Goal: Task Accomplishment & Management: Use online tool/utility

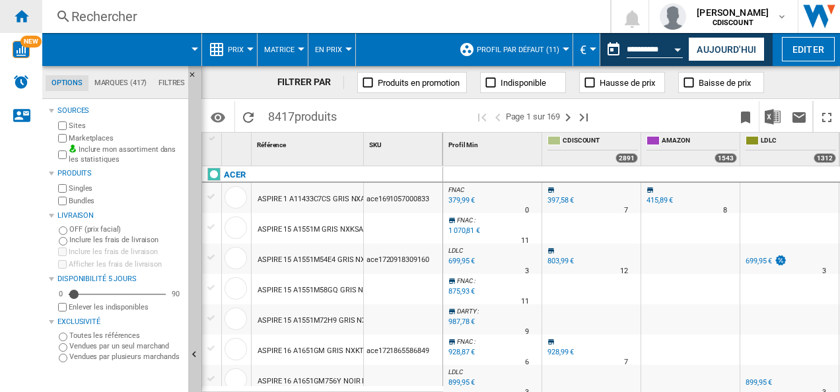
click at [20, 16] on ng-md-icon "Accueil" at bounding box center [21, 16] width 16 height 16
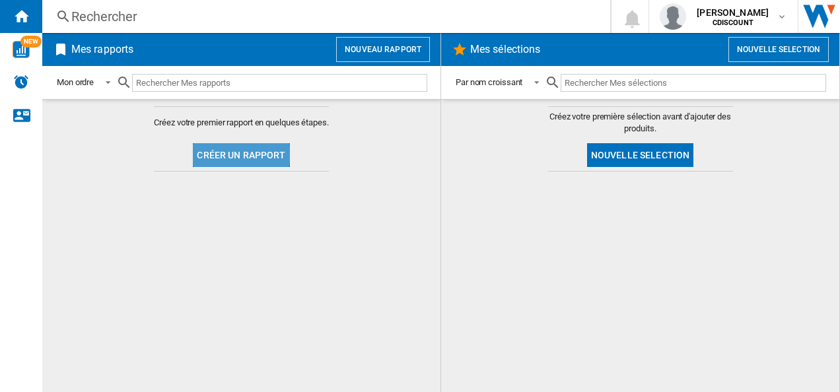
click at [236, 154] on button "Créer un rapport" at bounding box center [241, 155] width 96 height 24
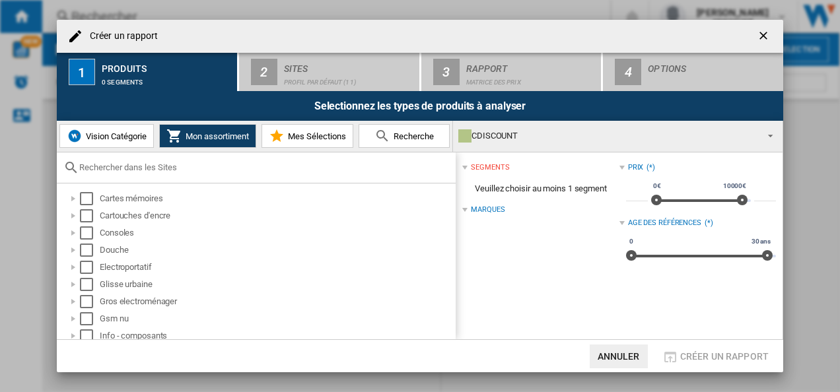
click at [169, 173] on div at bounding box center [256, 168] width 399 height 31
click at [176, 172] on input "text" at bounding box center [264, 168] width 370 height 10
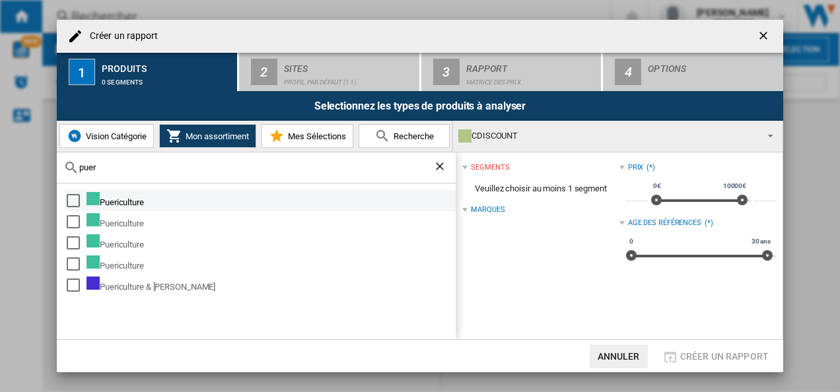
type input "puer"
click at [81, 198] on md-checkbox "Select" at bounding box center [77, 200] width 20 height 17
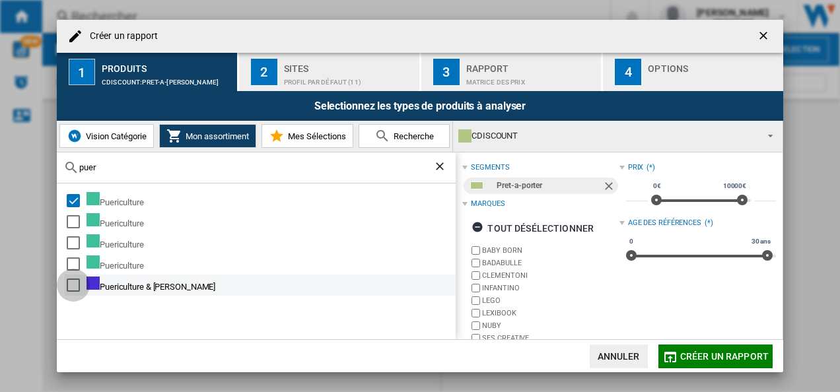
click at [75, 281] on div "Select" at bounding box center [73, 285] width 13 height 13
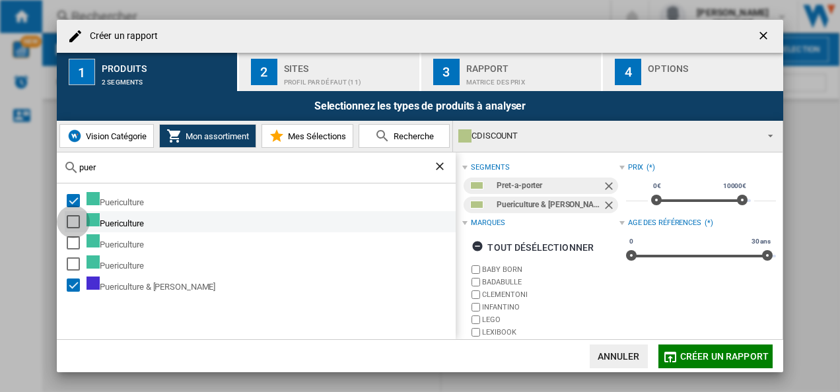
click at [78, 217] on div "Select" at bounding box center [73, 221] width 13 height 13
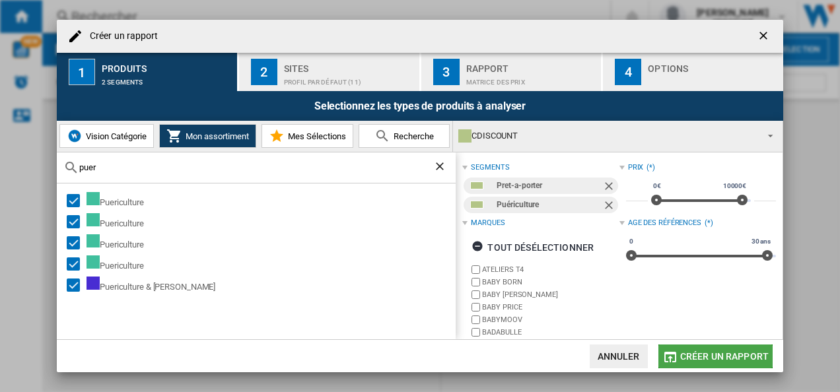
click at [679, 354] on button "Créer un rapport" at bounding box center [716, 357] width 114 height 24
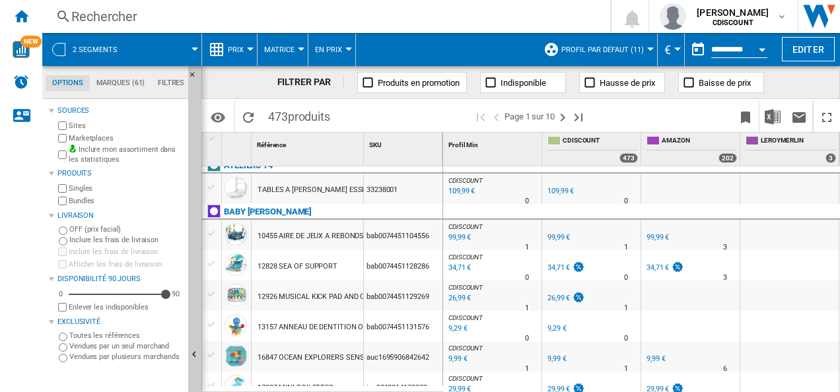
scroll to position [13, 0]
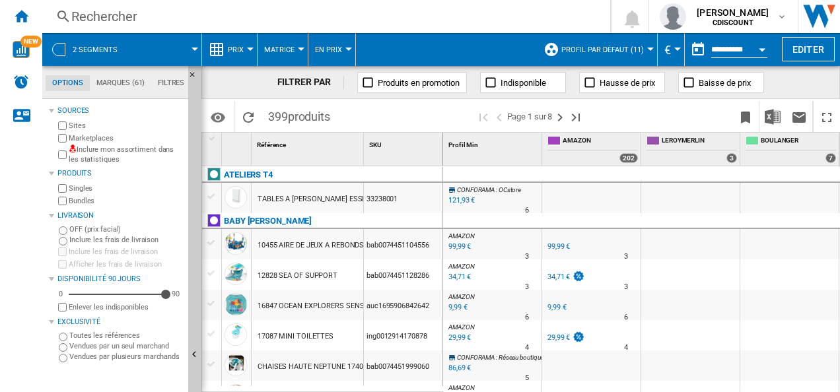
drag, startPoint x: 613, startPoint y: 385, endPoint x: 655, endPoint y: 386, distance: 42.3
click at [655, 381] on div "AMAZON : FR AMAZON -1.0 % 59,81 € % N/A 3 AMAZON : FR AMAZON FR AMAZON -1.0 % 5…" at bounding box center [839, 381] width 793 height 0
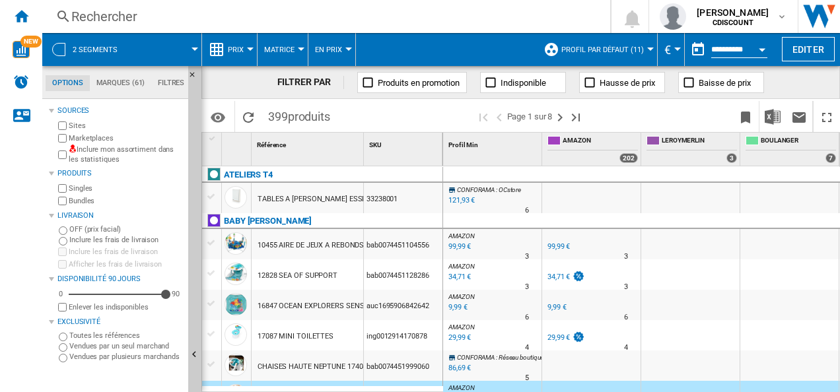
drag, startPoint x: 632, startPoint y: 386, endPoint x: 698, endPoint y: 389, distance: 66.1
click at [698, 389] on div "CONFORAMA : OCstore -1.0 % 121,93 € % N/A 6 CONFORAMA : OCstore OCstore -1.0 % …" at bounding box center [642, 280] width 398 height 227
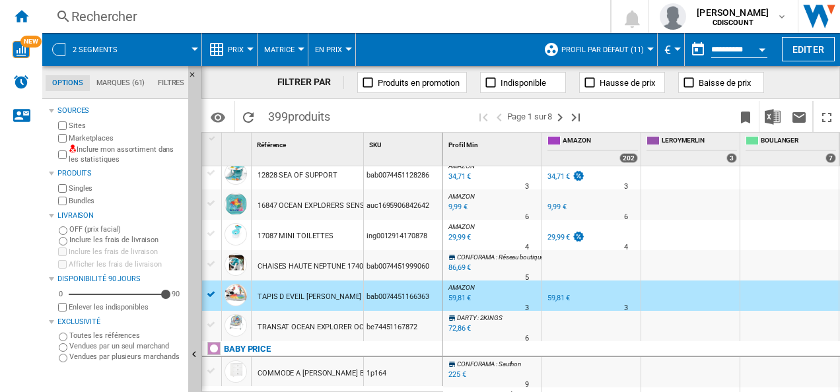
click at [217, 291] on div at bounding box center [212, 295] width 14 height 12
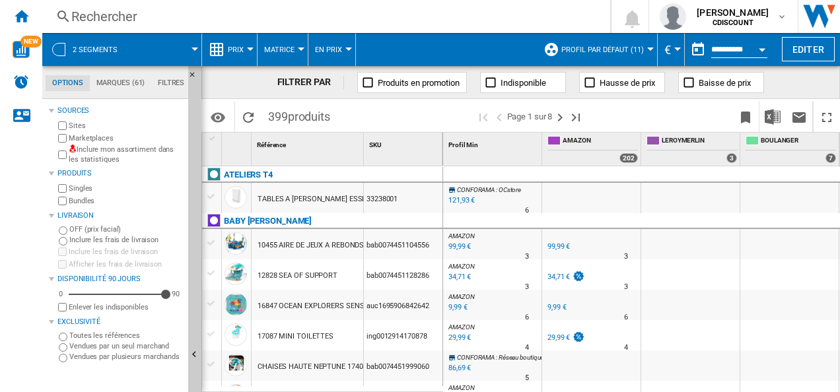
click at [460, 248] on div "99,99 €" at bounding box center [459, 247] width 24 height 13
click at [127, 83] on md-tab-item "Marques (61)" at bounding box center [120, 83] width 61 height 16
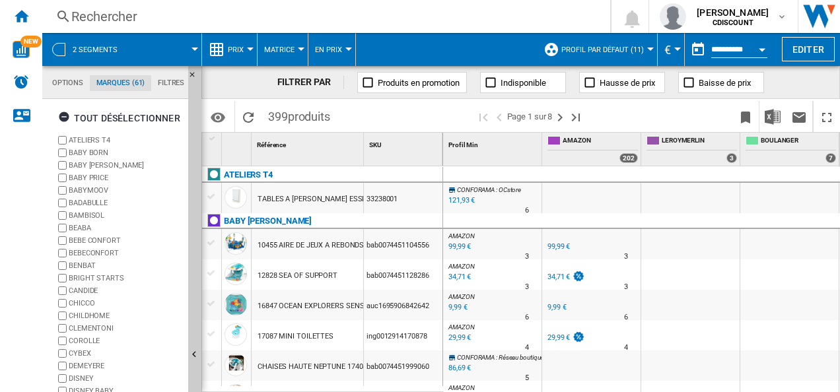
scroll to position [50, 0]
click at [73, 85] on md-tab-item "Options" at bounding box center [68, 83] width 44 height 16
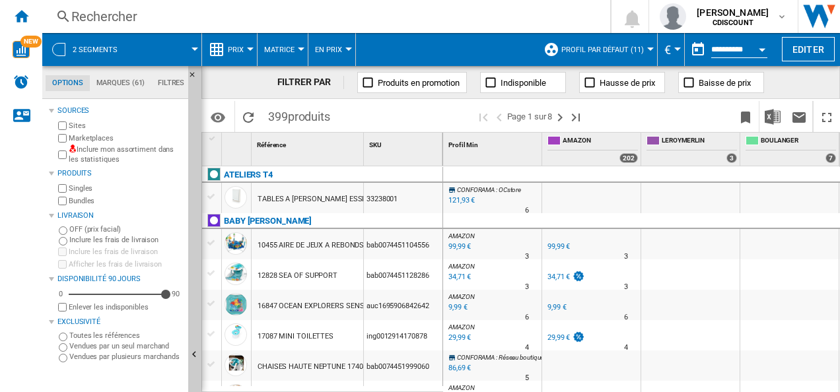
scroll to position [15, 0]
click at [168, 89] on md-tab-item "Filtres" at bounding box center [171, 83] width 40 height 16
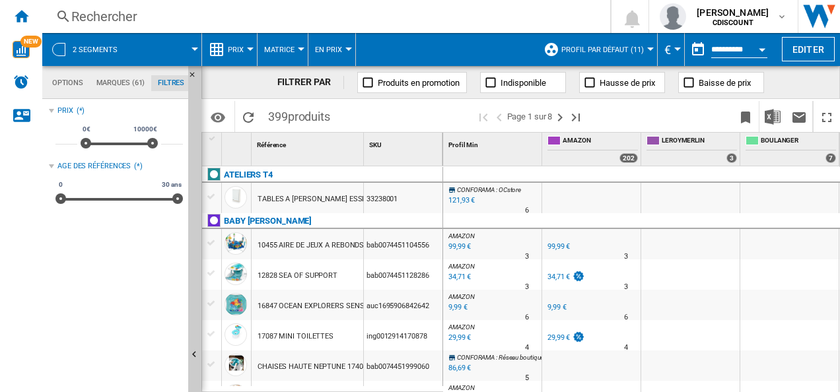
click at [132, 83] on md-tab-item "Marques (61)" at bounding box center [120, 83] width 61 height 16
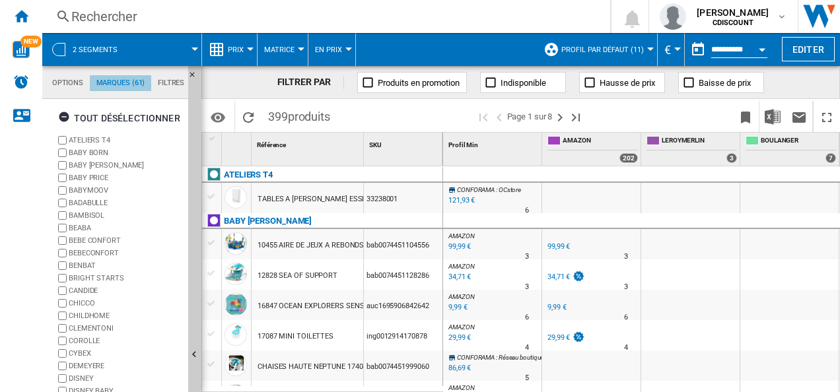
scroll to position [50, 0]
click at [620, 56] on button "Profil par défaut (11)" at bounding box center [606, 49] width 89 height 33
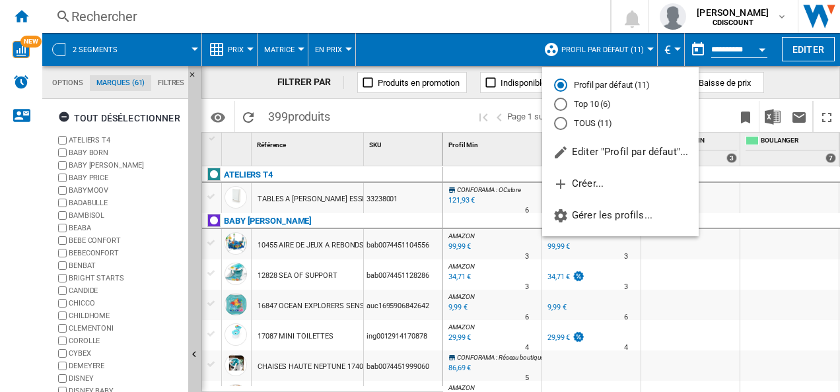
click at [620, 56] on md-backdrop at bounding box center [420, 196] width 840 height 392
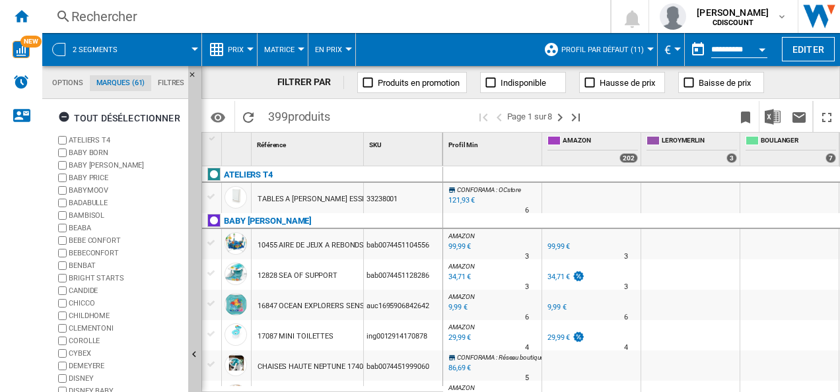
click at [96, 49] on span "2 segments" at bounding box center [95, 50] width 45 height 9
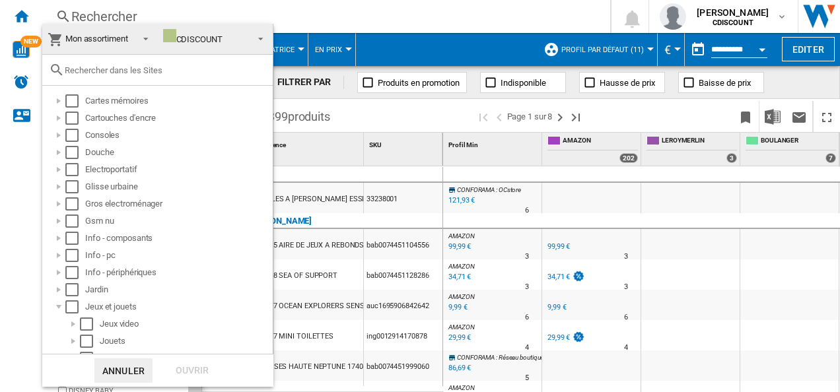
click at [111, 69] on input "text" at bounding box center [166, 70] width 202 height 10
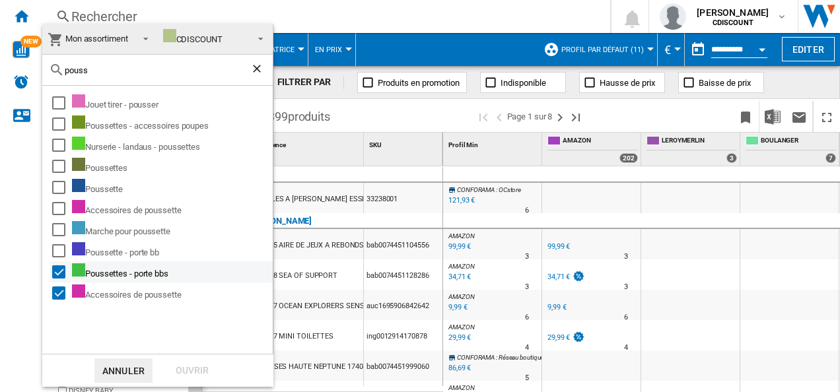
type input "pouss"
click at [54, 266] on div "Select" at bounding box center [58, 272] width 13 height 13
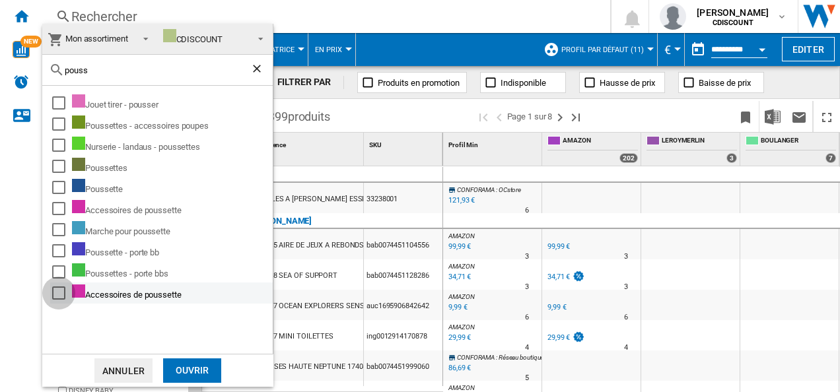
click at [57, 288] on div "Select" at bounding box center [58, 293] width 13 height 13
click at [134, 65] on input "pouss" at bounding box center [158, 70] width 186 height 10
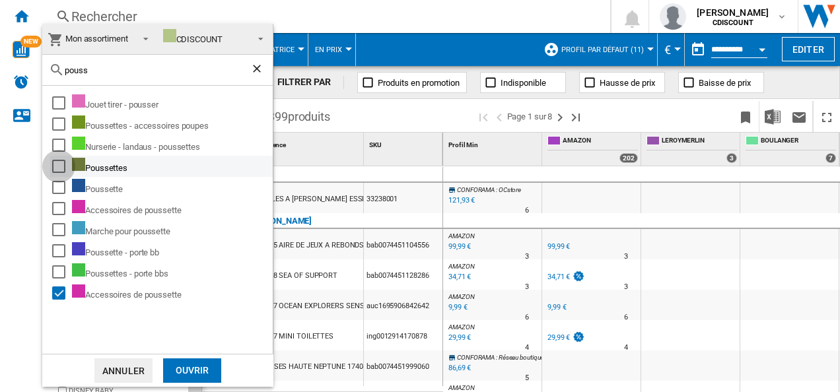
click at [60, 163] on div "Select" at bounding box center [58, 166] width 13 height 13
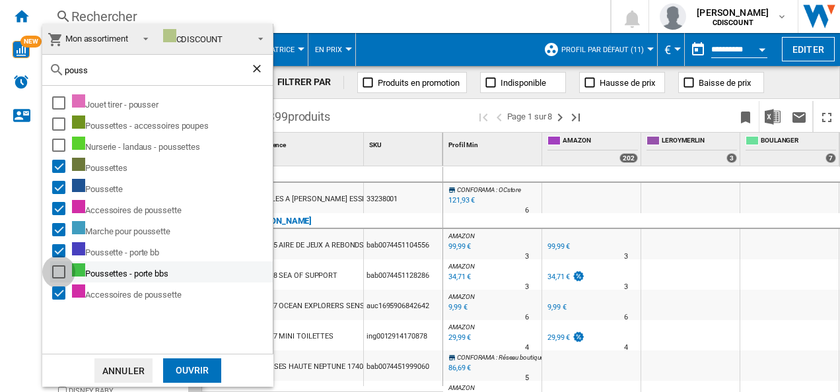
click at [55, 269] on div "Select" at bounding box center [58, 272] width 13 height 13
click at [182, 41] on div "CDISCOUNT" at bounding box center [192, 39] width 59 height 10
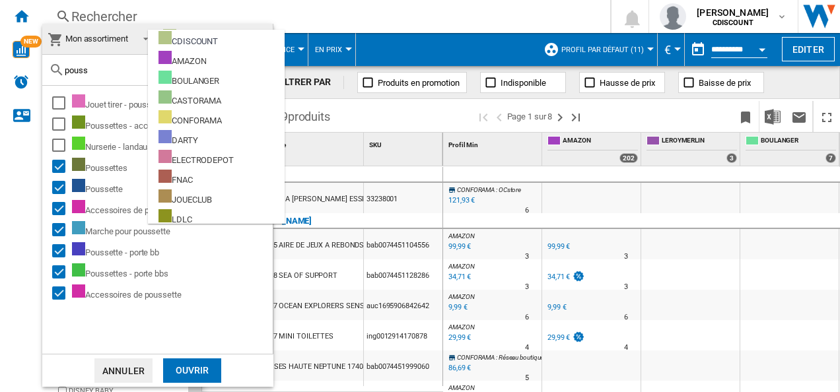
click at [118, 63] on div "pouss" at bounding box center [157, 70] width 231 height 31
click at [189, 366] on div "Ouvrir" at bounding box center [192, 371] width 58 height 24
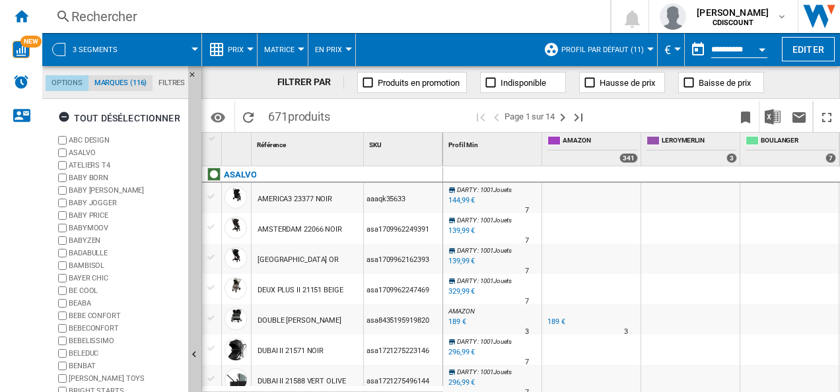
click at [70, 83] on md-tab-item "Options" at bounding box center [67, 83] width 43 height 16
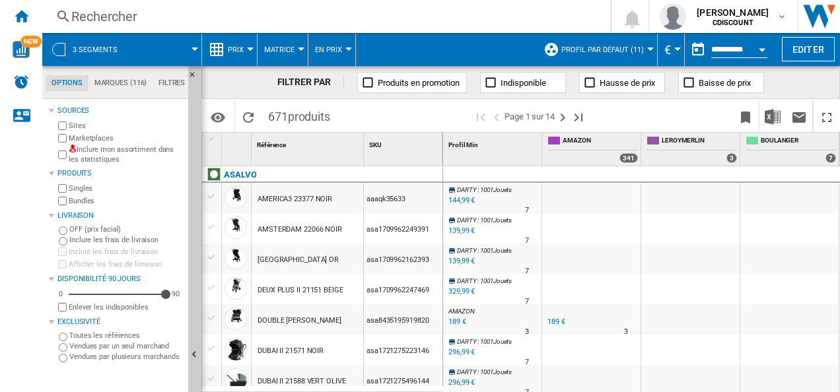
click at [128, 371] on div "Sources Sites Marketplaces Inclure mon assortiment dans les statistiques Produi…" at bounding box center [116, 247] width 134 height 290
click at [840, 24] on html "In order to access Insight, please log out and log in again OK NEW Rechercher R…" at bounding box center [420, 196] width 840 height 392
click at [589, 16] on div "Rechercher Rechercher" at bounding box center [315, 16] width 547 height 19
